Goal: Connect with others: Connect with others

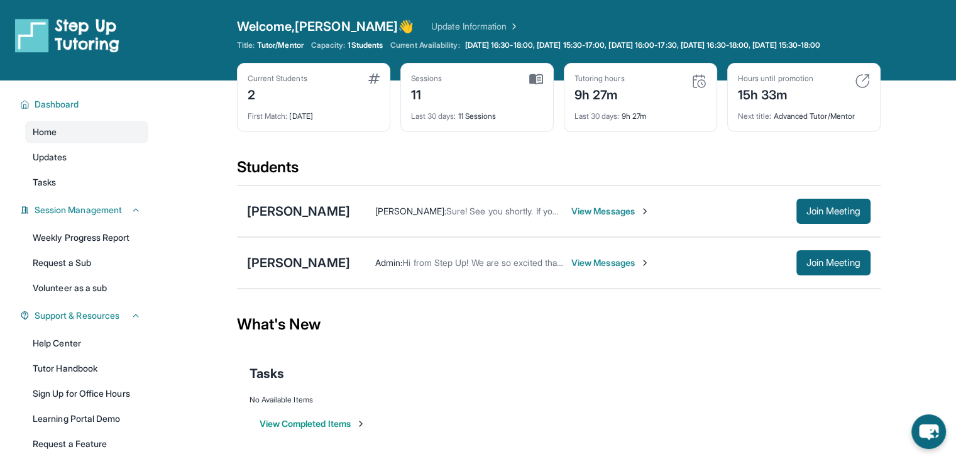
click at [591, 268] on span "View Messages" at bounding box center [610, 262] width 79 height 13
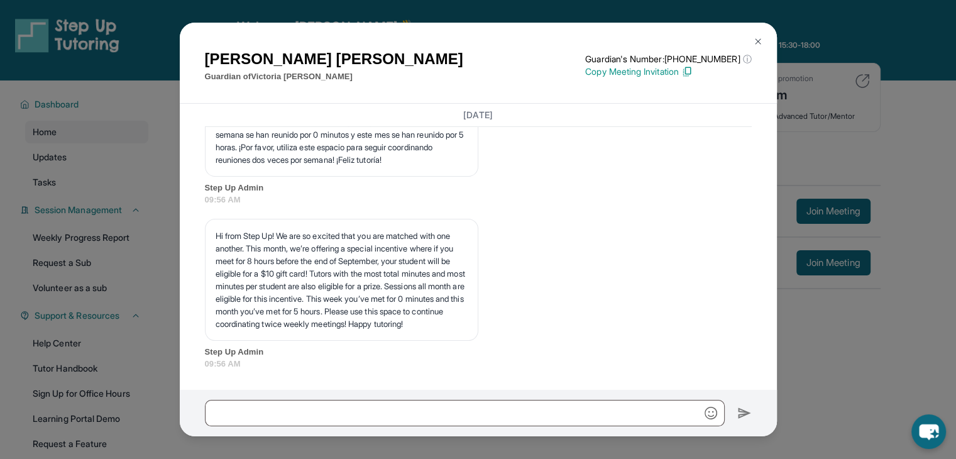
scroll to position [4261, 0]
click at [765, 46] on button at bounding box center [757, 41] width 25 height 25
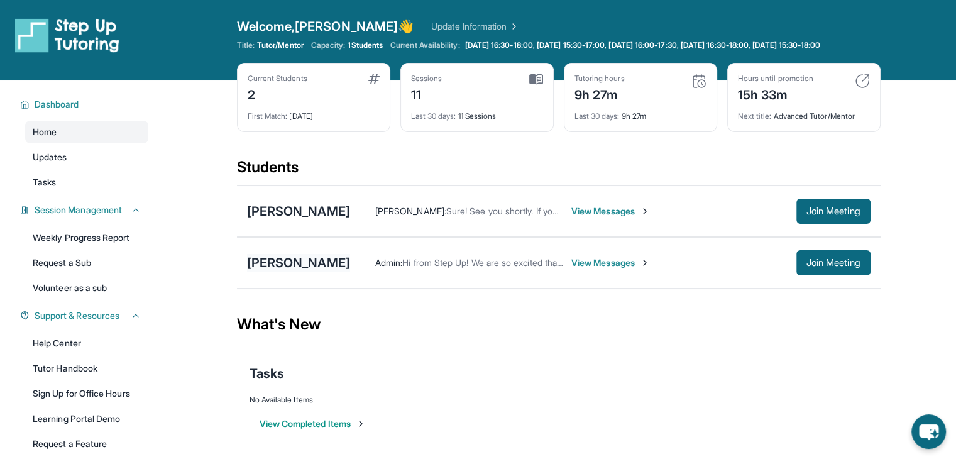
click at [322, 271] on div "[PERSON_NAME]" at bounding box center [298, 263] width 103 height 18
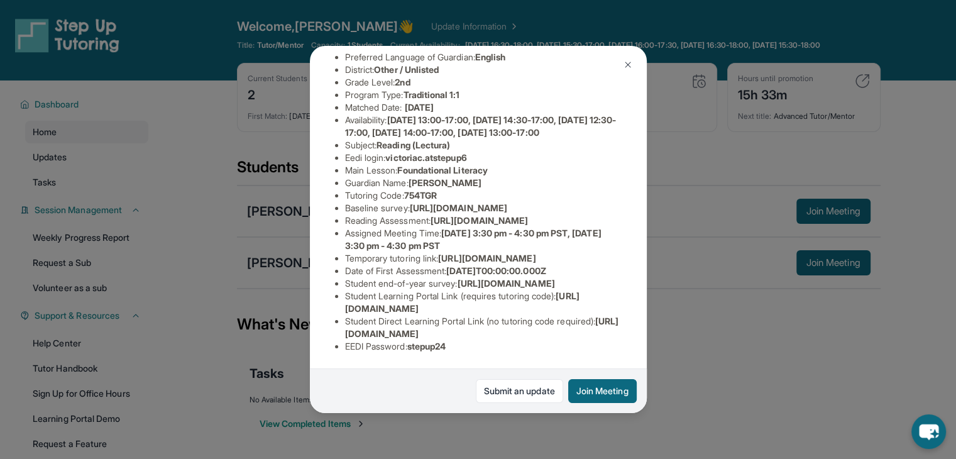
scroll to position [134, 0]
drag, startPoint x: 437, startPoint y: 256, endPoint x: 626, endPoint y: 285, distance: 191.4
click at [626, 285] on div "[PERSON_NAME] Guardian: [PERSON_NAME] Student Information [URL][DOMAIN_NAME] Pr…" at bounding box center [478, 229] width 337 height 367
copy span "[URL][DOMAIN_NAME]"
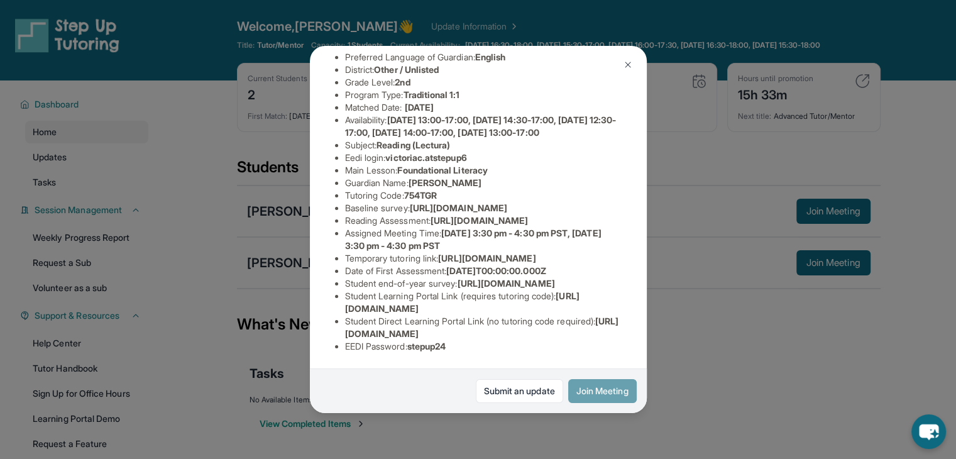
click at [607, 383] on button "Join Meeting" at bounding box center [602, 391] width 68 height 24
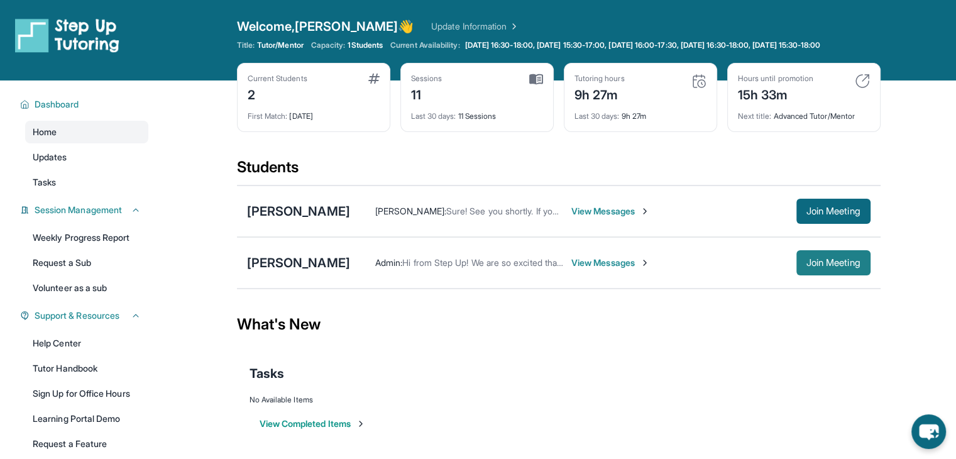
click at [809, 275] on button "Join Meeting" at bounding box center [833, 262] width 74 height 25
